Goal: Transaction & Acquisition: Download file/media

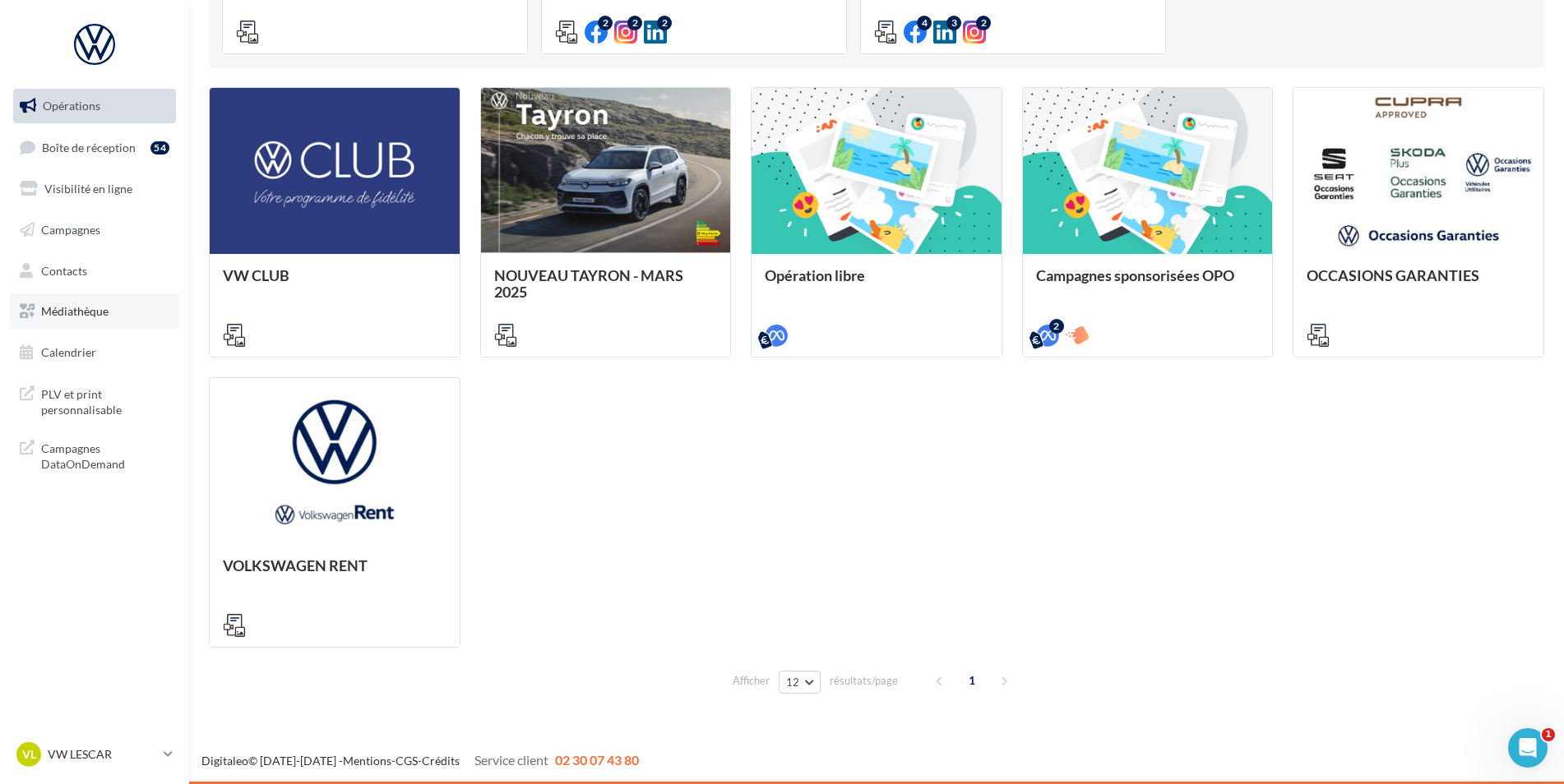
click at [91, 315] on span "Médiathèque" at bounding box center [75, 311] width 67 height 14
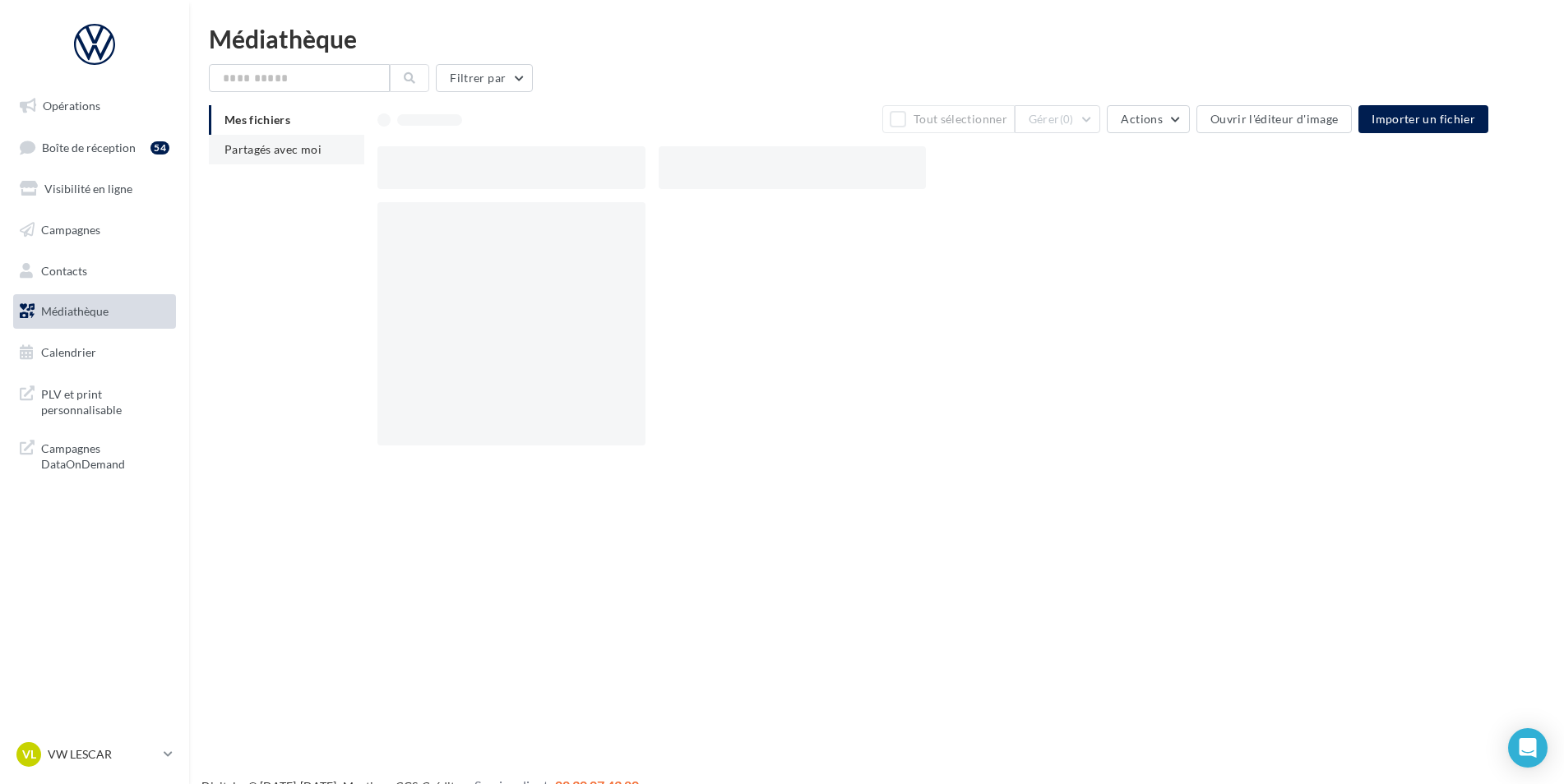
click at [296, 153] on span "Partagés avec moi" at bounding box center [272, 149] width 97 height 14
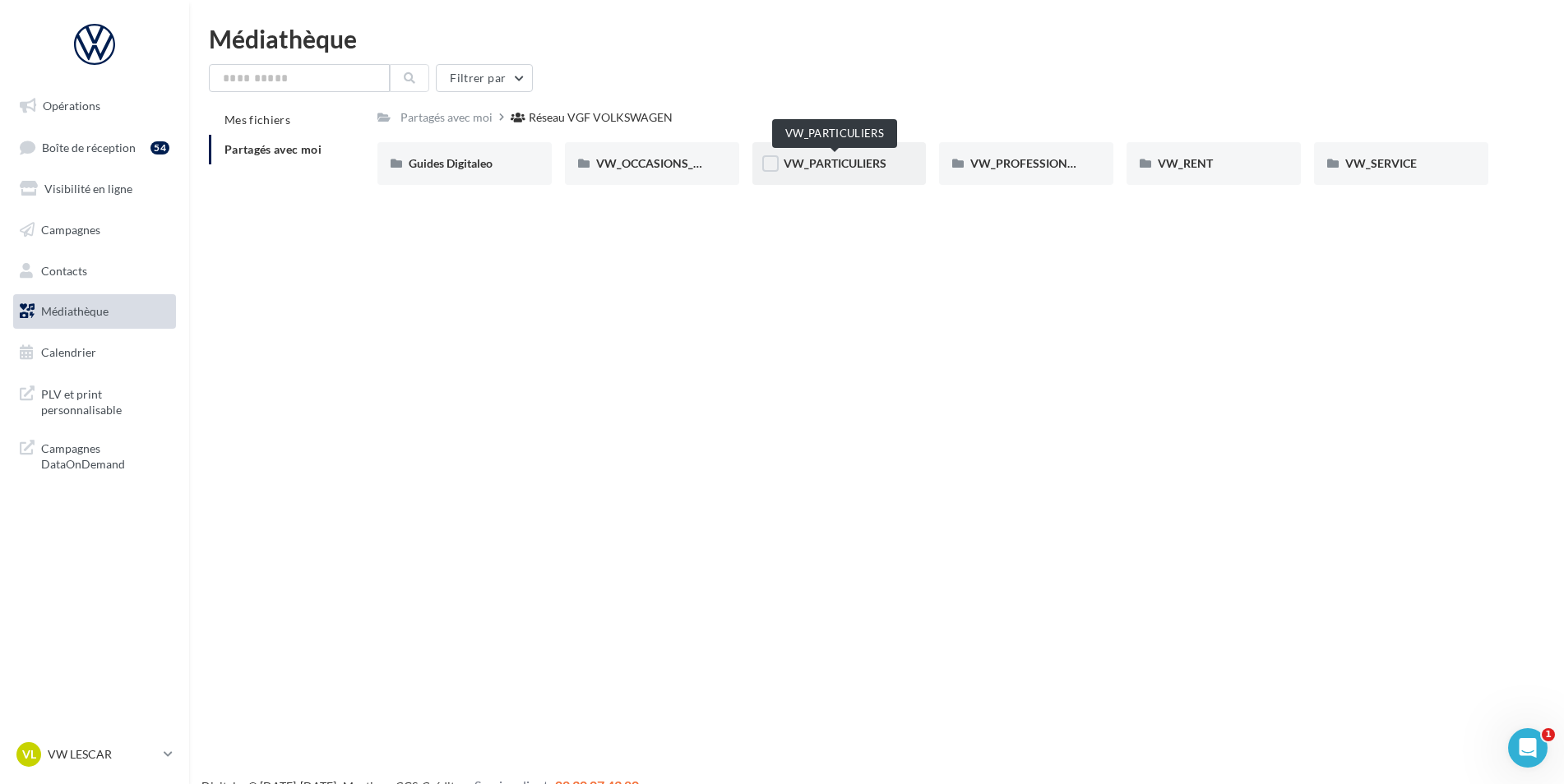
click at [843, 167] on span "VW_PARTICULIERS" at bounding box center [834, 163] width 103 height 14
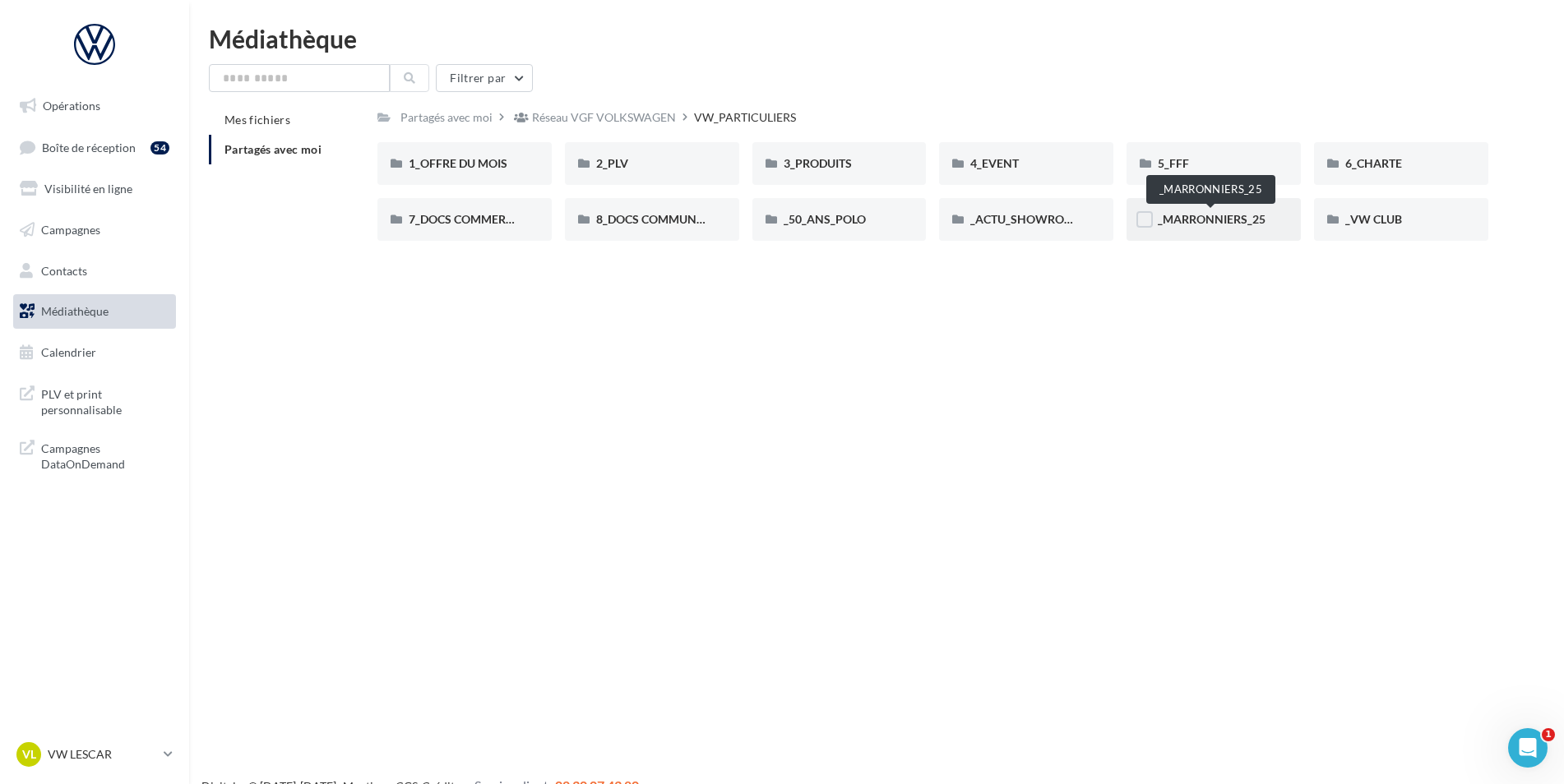
click at [1201, 223] on span "_MARRONNIERS_25" at bounding box center [1211, 219] width 108 height 14
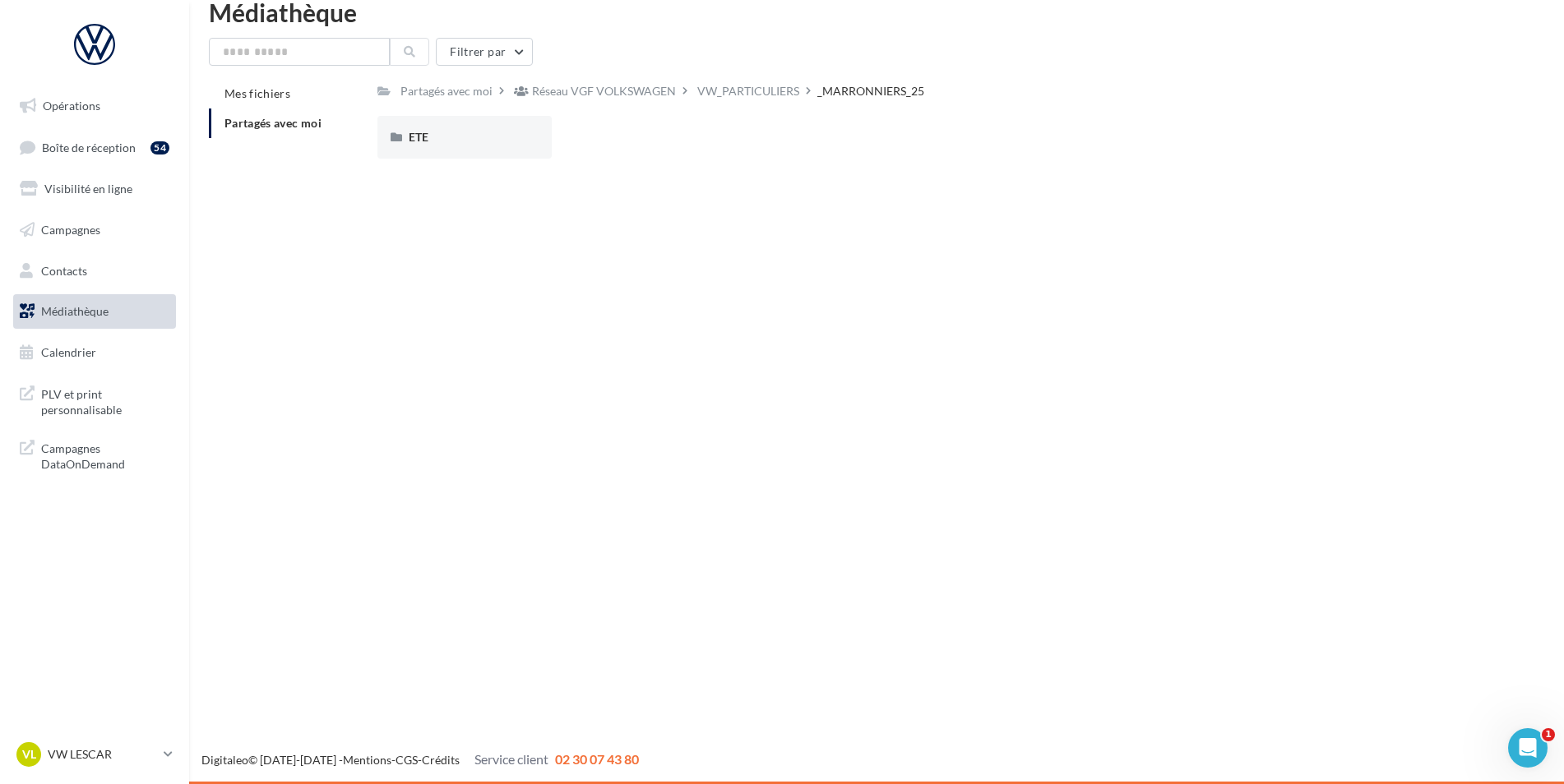
scroll to position [13, 0]
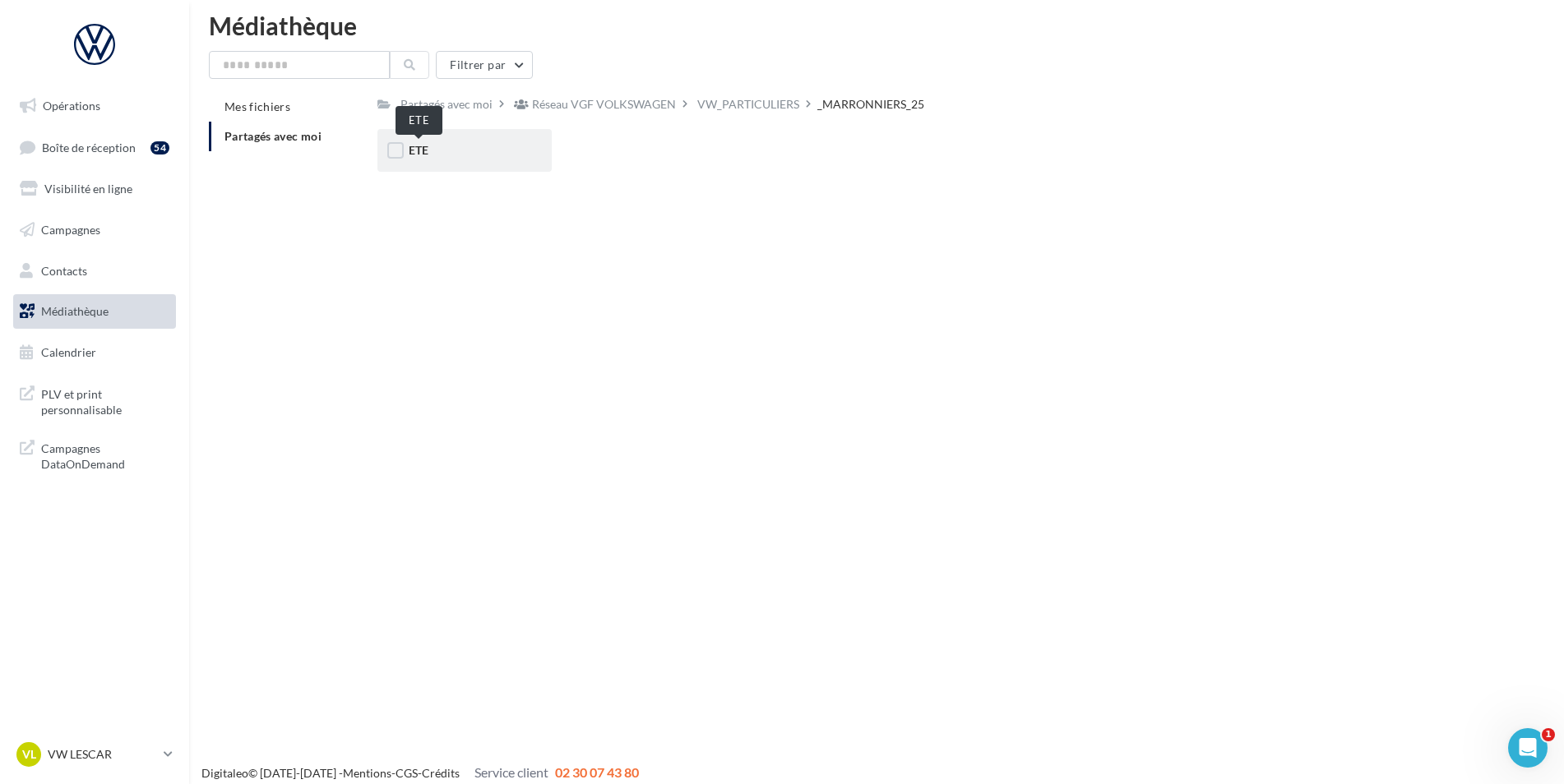
click at [425, 157] on span "ETE" at bounding box center [418, 150] width 20 height 14
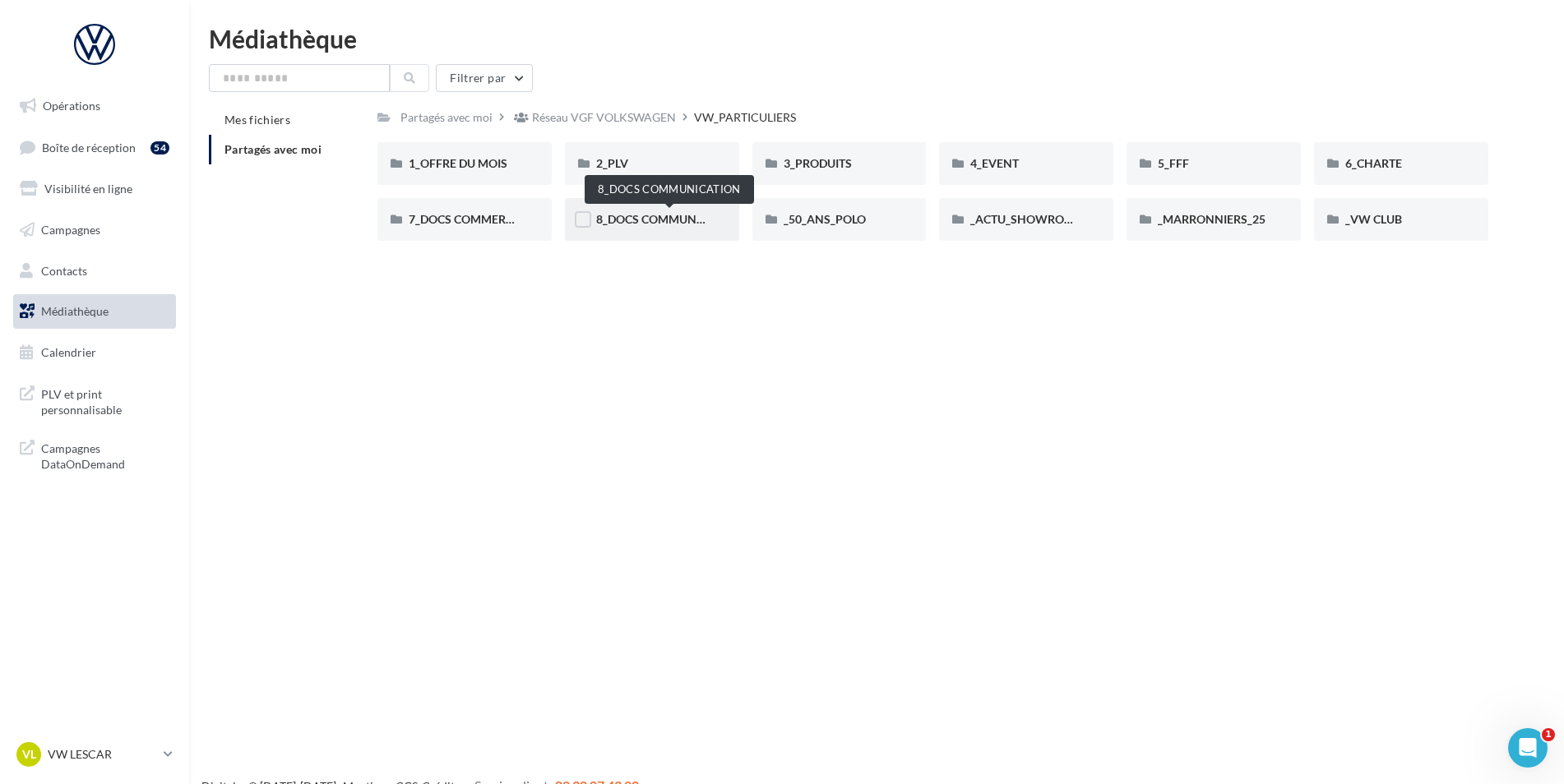
click at [634, 213] on span "8_DOCS COMMUNICATION" at bounding box center [670, 219] width 146 height 14
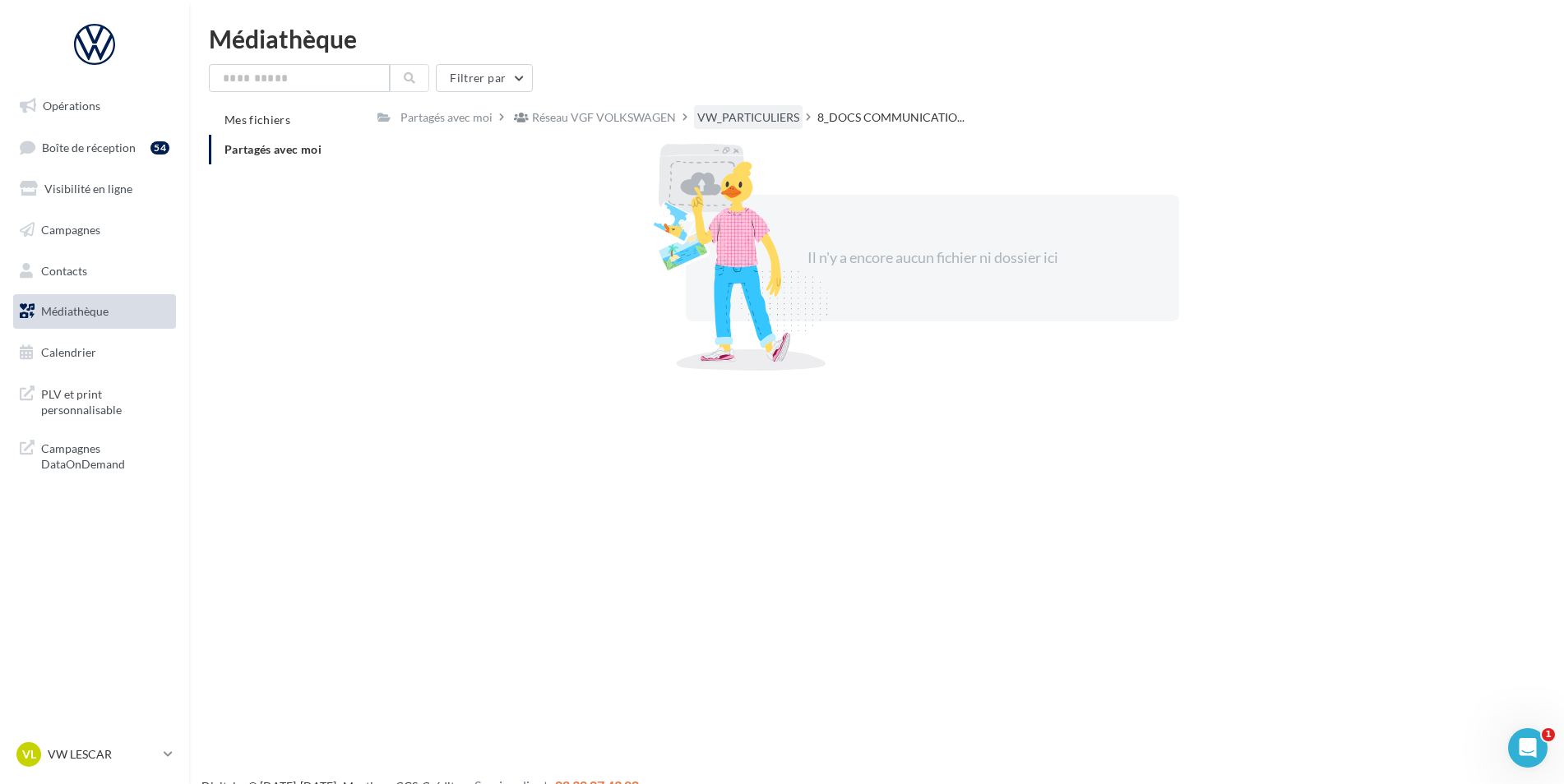
click at [776, 121] on div "VW_PARTICULIERS" at bounding box center [748, 117] width 102 height 16
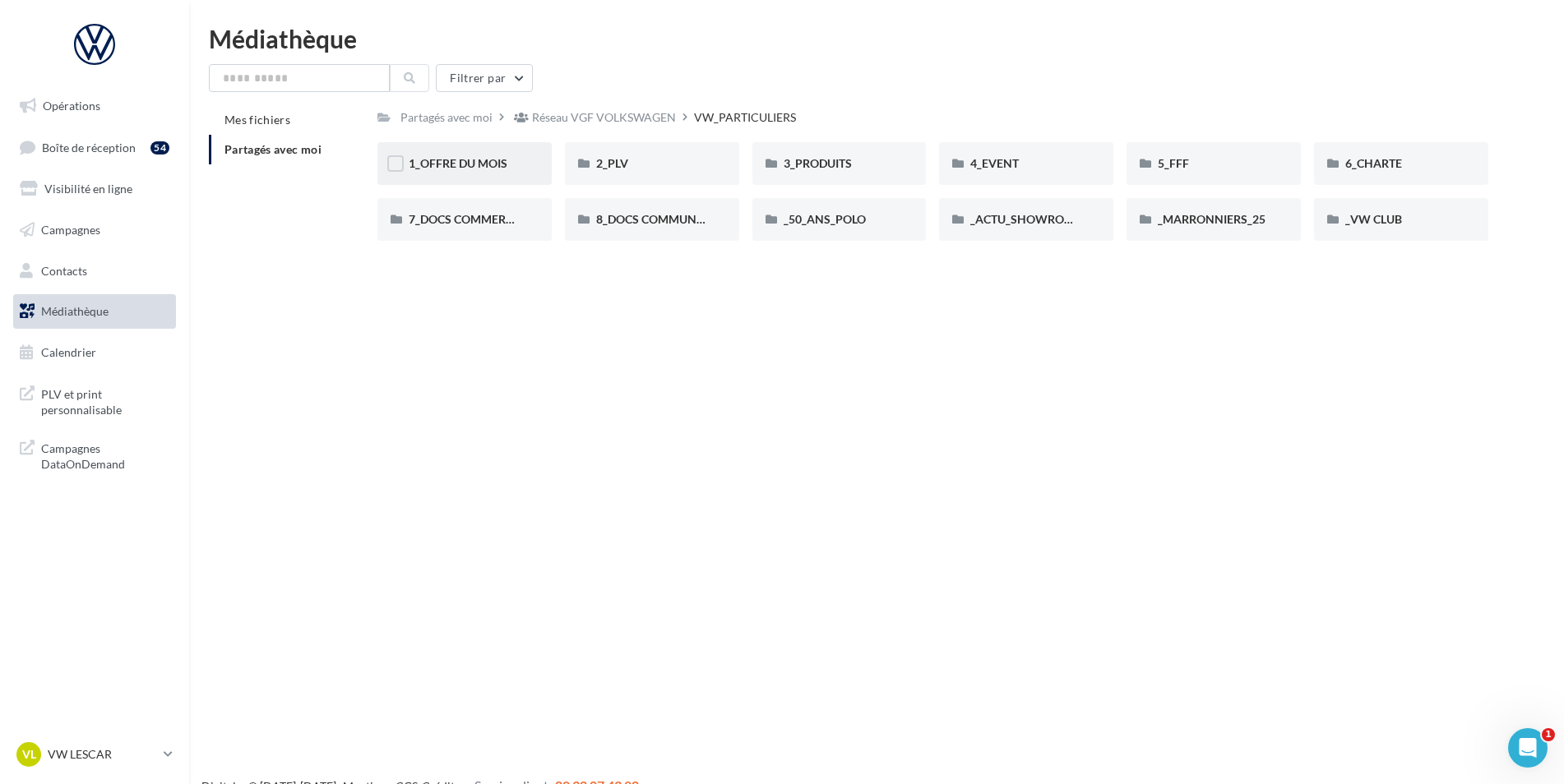
click at [472, 170] on span "1_OFFRE DU MOIS" at bounding box center [458, 163] width 98 height 14
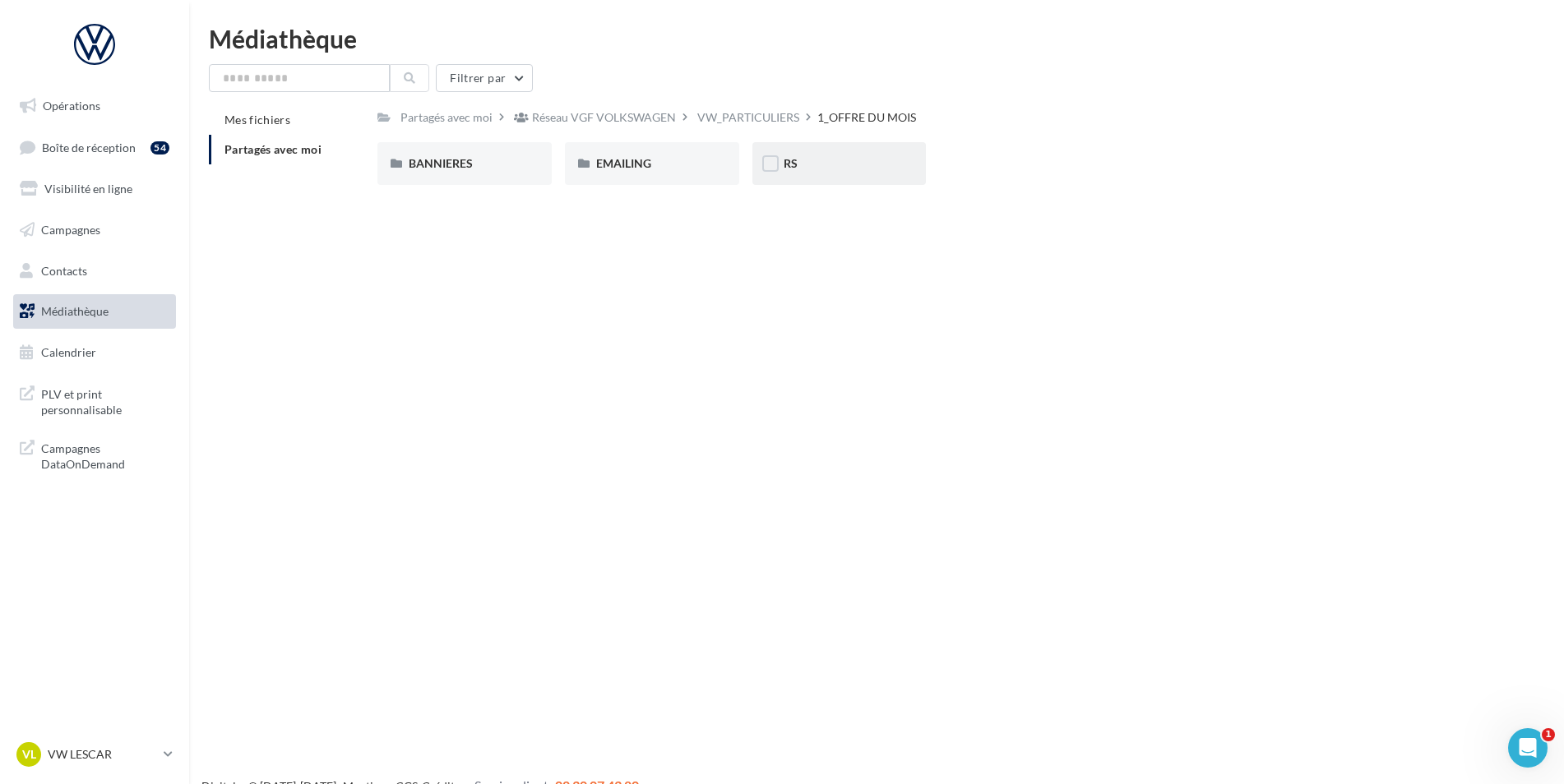
click at [819, 159] on div "RS" at bounding box center [839, 163] width 112 height 16
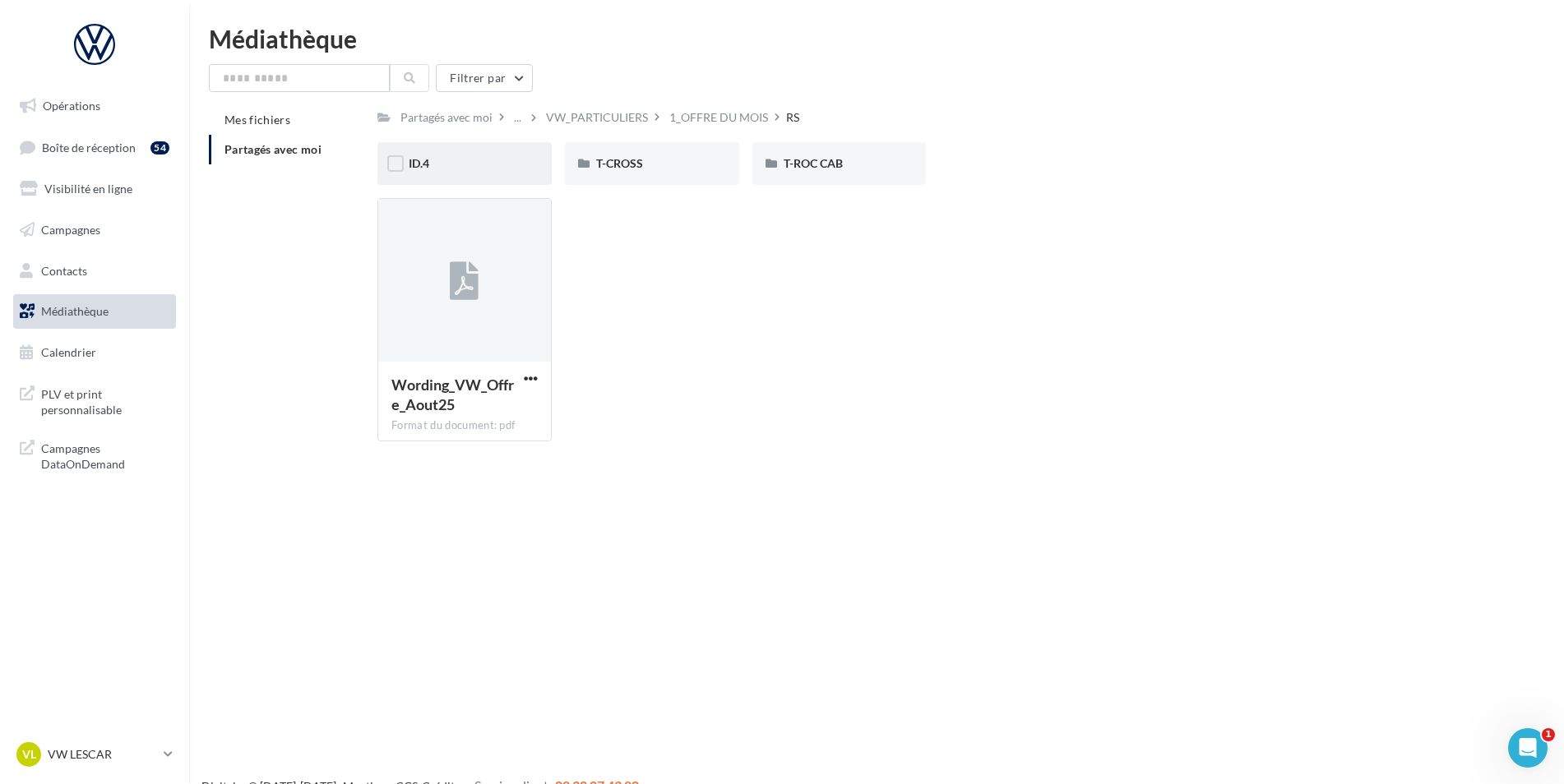
click at [508, 171] on div "ID.4" at bounding box center [464, 163] width 112 height 16
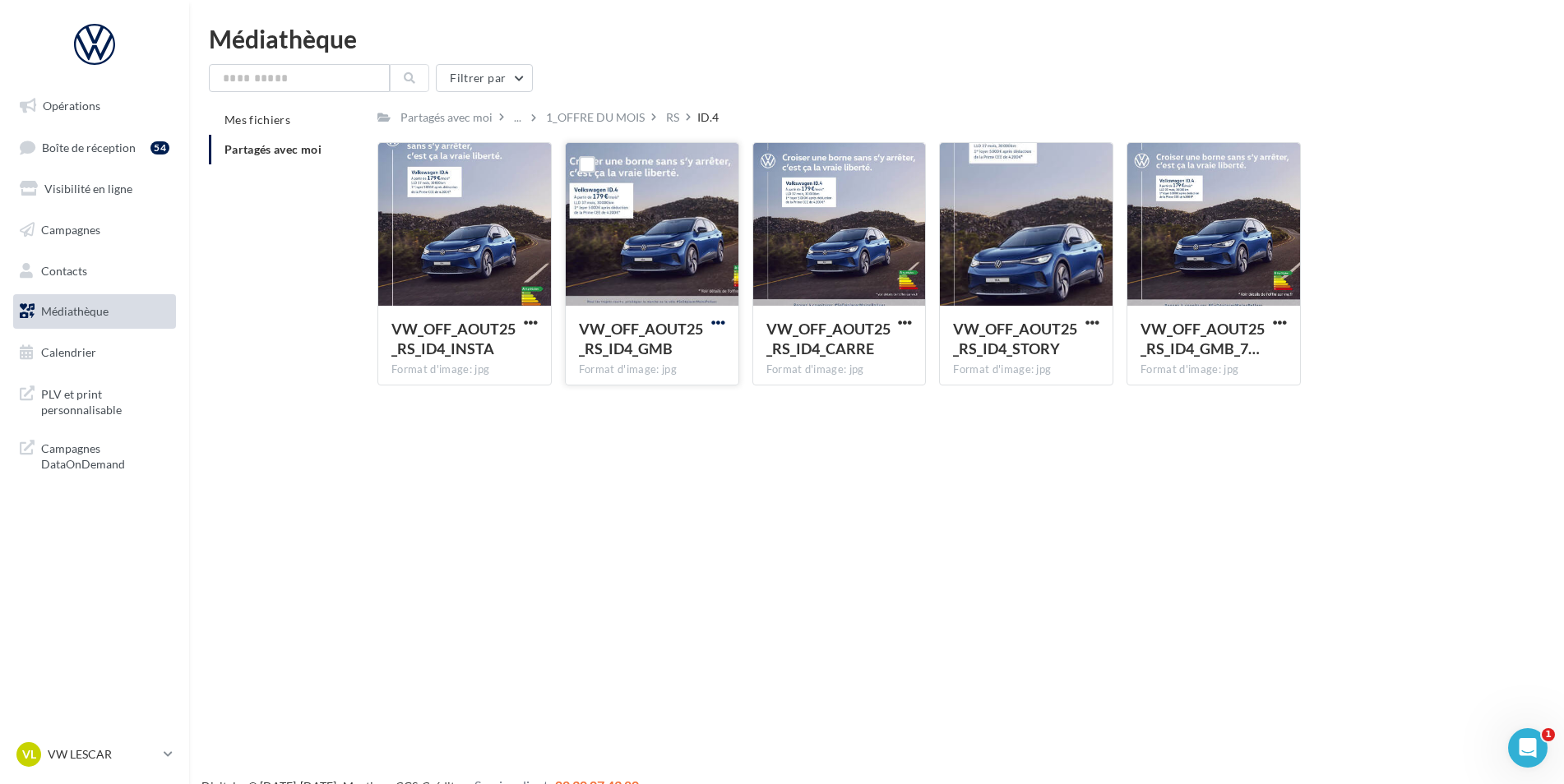
click at [716, 324] on span "button" at bounding box center [718, 322] width 14 height 14
click at [526, 318] on span "button" at bounding box center [531, 322] width 14 height 14
click at [497, 351] on button "Télécharger" at bounding box center [458, 355] width 165 height 43
click at [763, 41] on div "Médiathèque" at bounding box center [875, 39] width 1335 height 25
